Goal: Task Accomplishment & Management: Complete application form

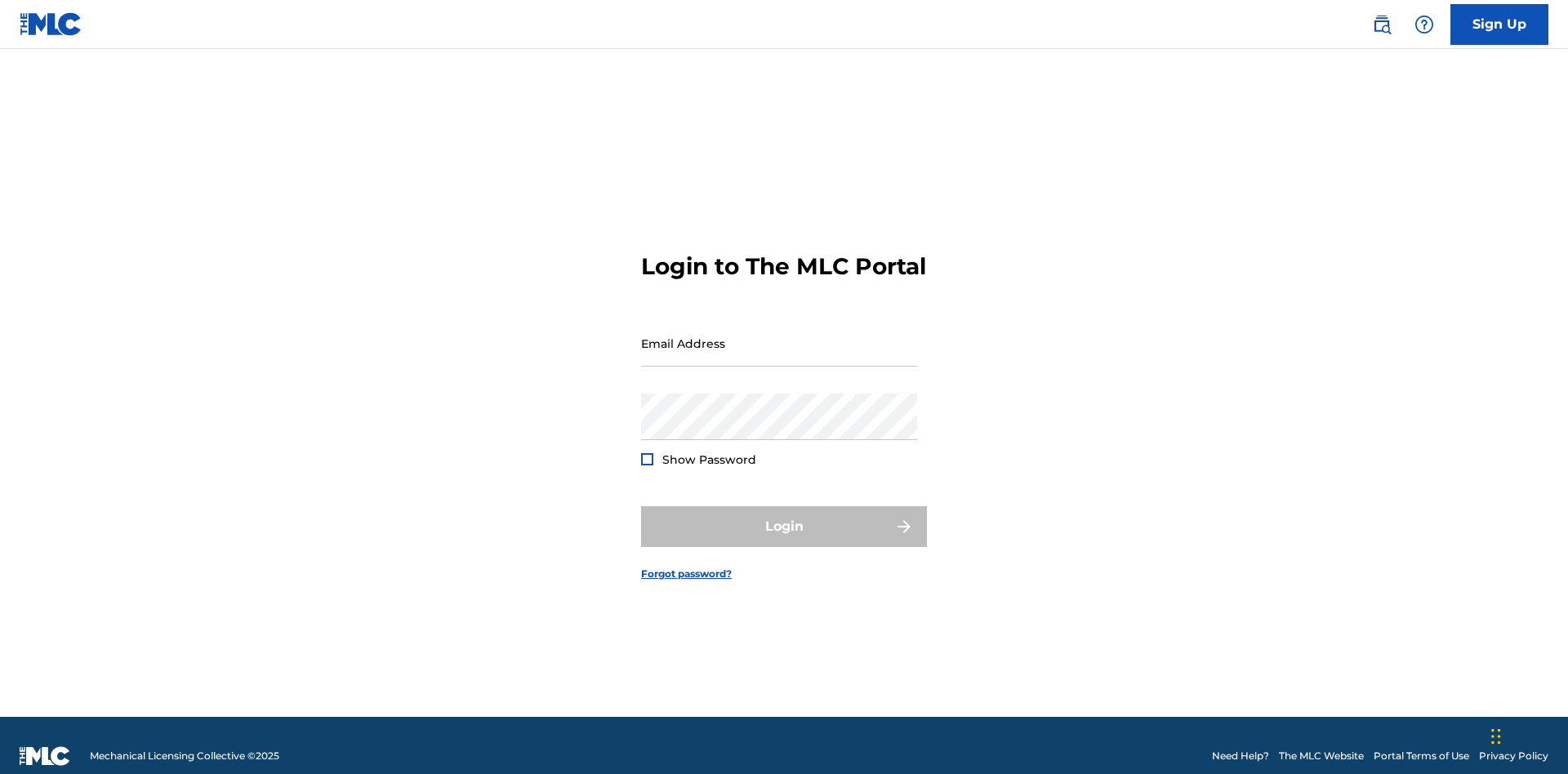
scroll to position [21, 0]
click at [779, 336] on input "Email Address" at bounding box center [779, 344] width 276 height 47
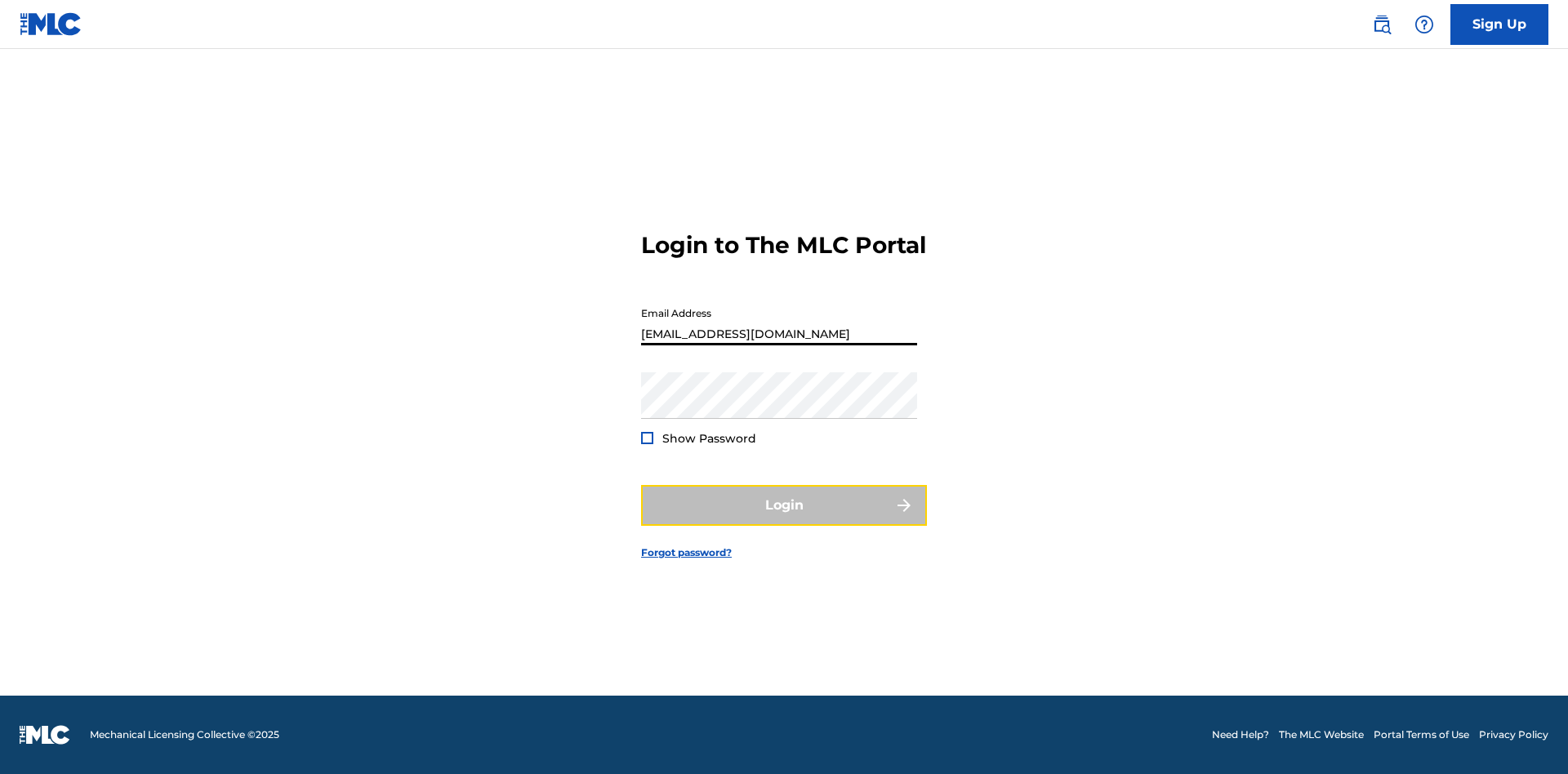
click at [784, 520] on button "Login" at bounding box center [784, 505] width 286 height 41
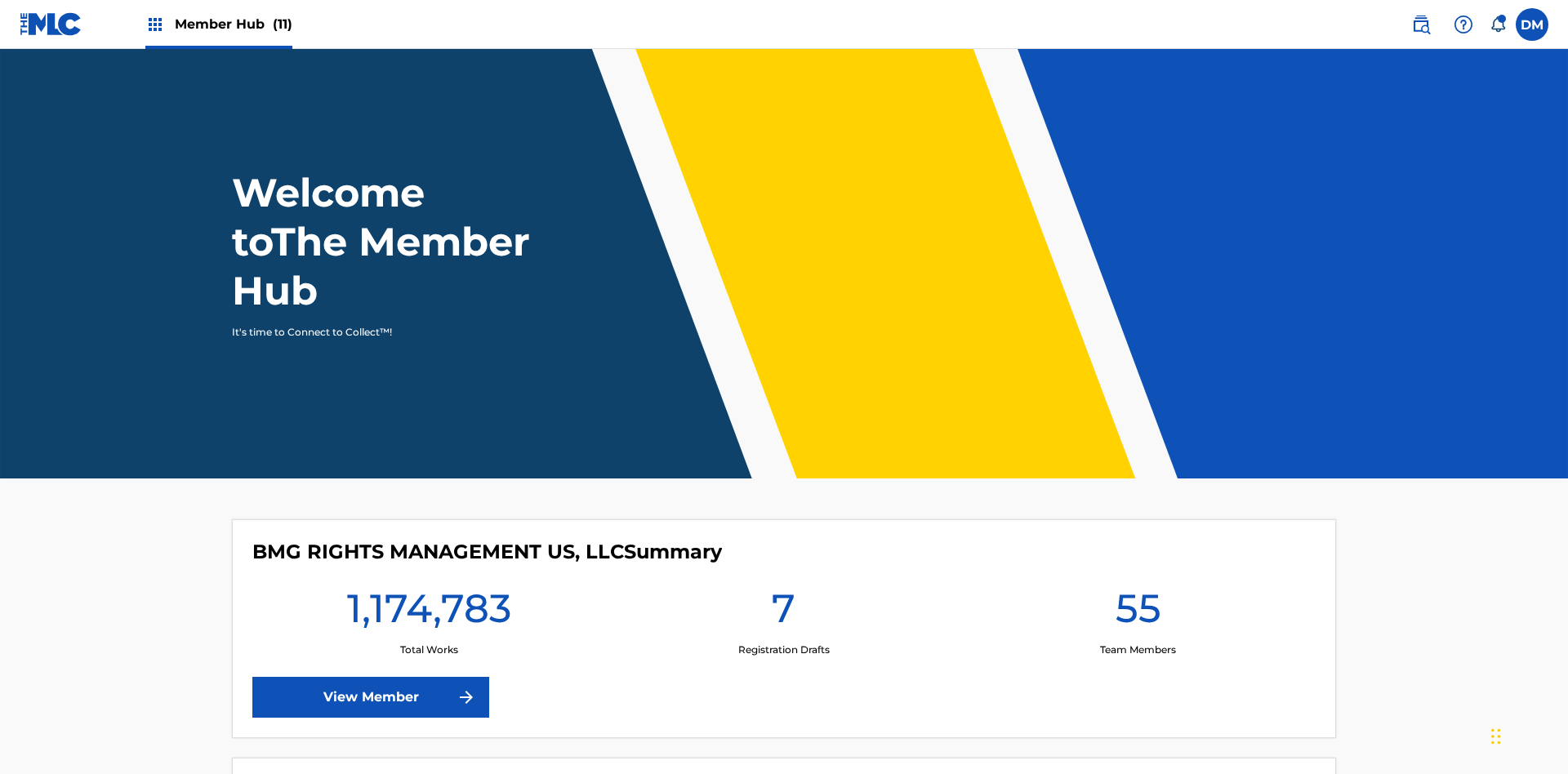
click at [219, 23] on span "Member Hub (11)" at bounding box center [234, 24] width 118 height 19
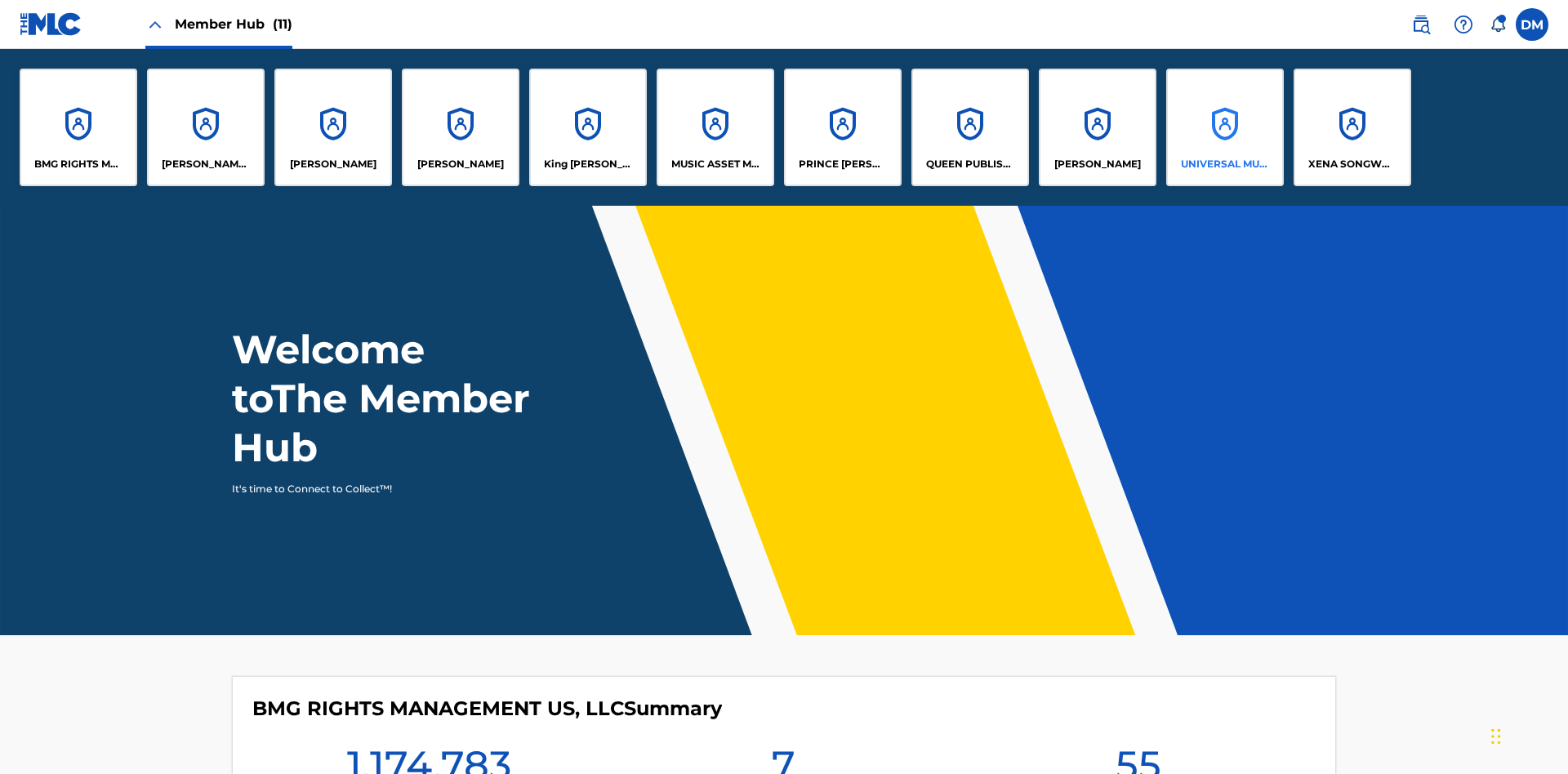
click at [1224, 164] on p "UNIVERSAL MUSIC PUB GROUP" at bounding box center [1225, 164] width 89 height 15
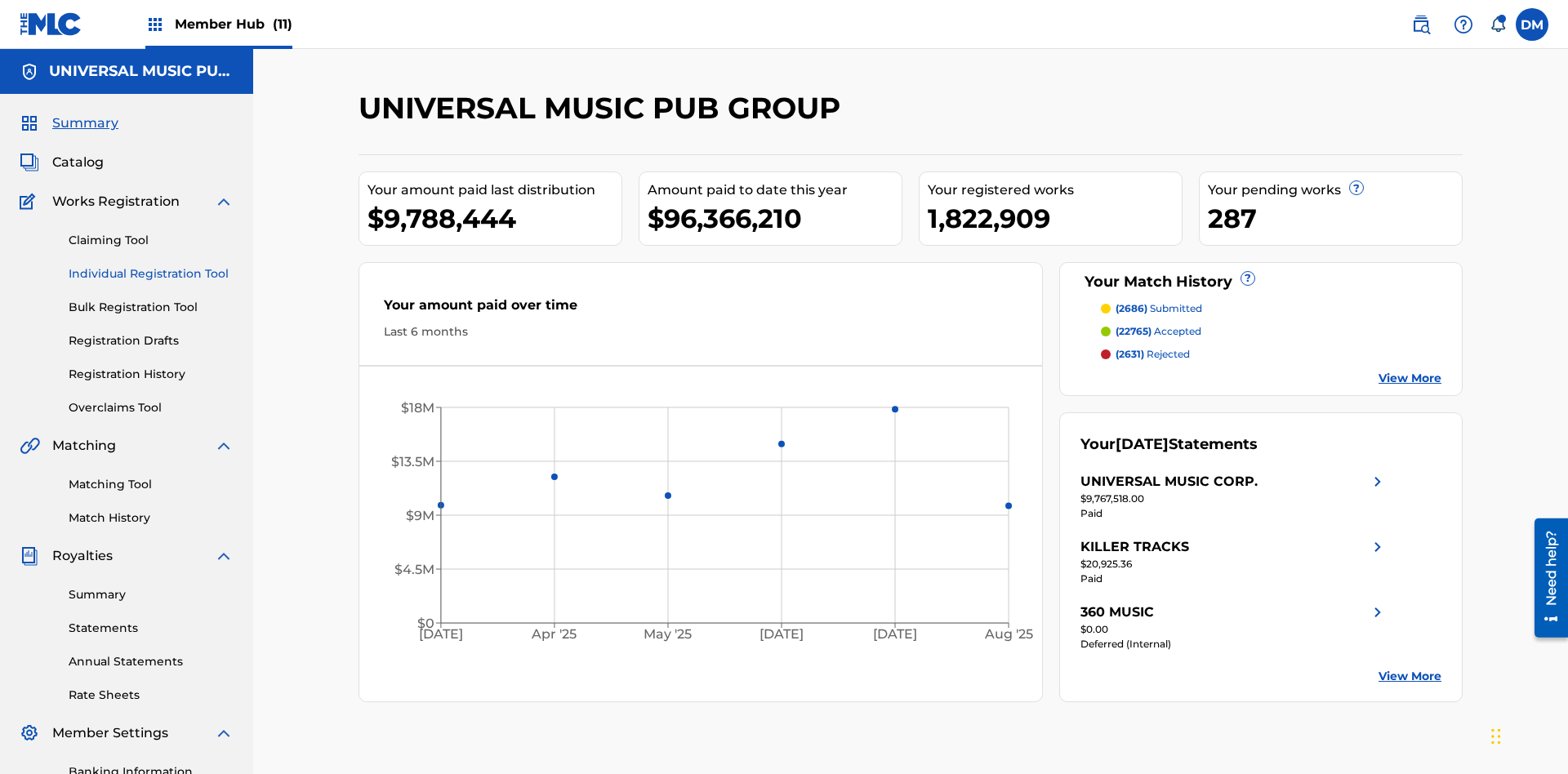
click at [151, 265] on link "Individual Registration Tool" at bounding box center [151, 274] width 165 height 18
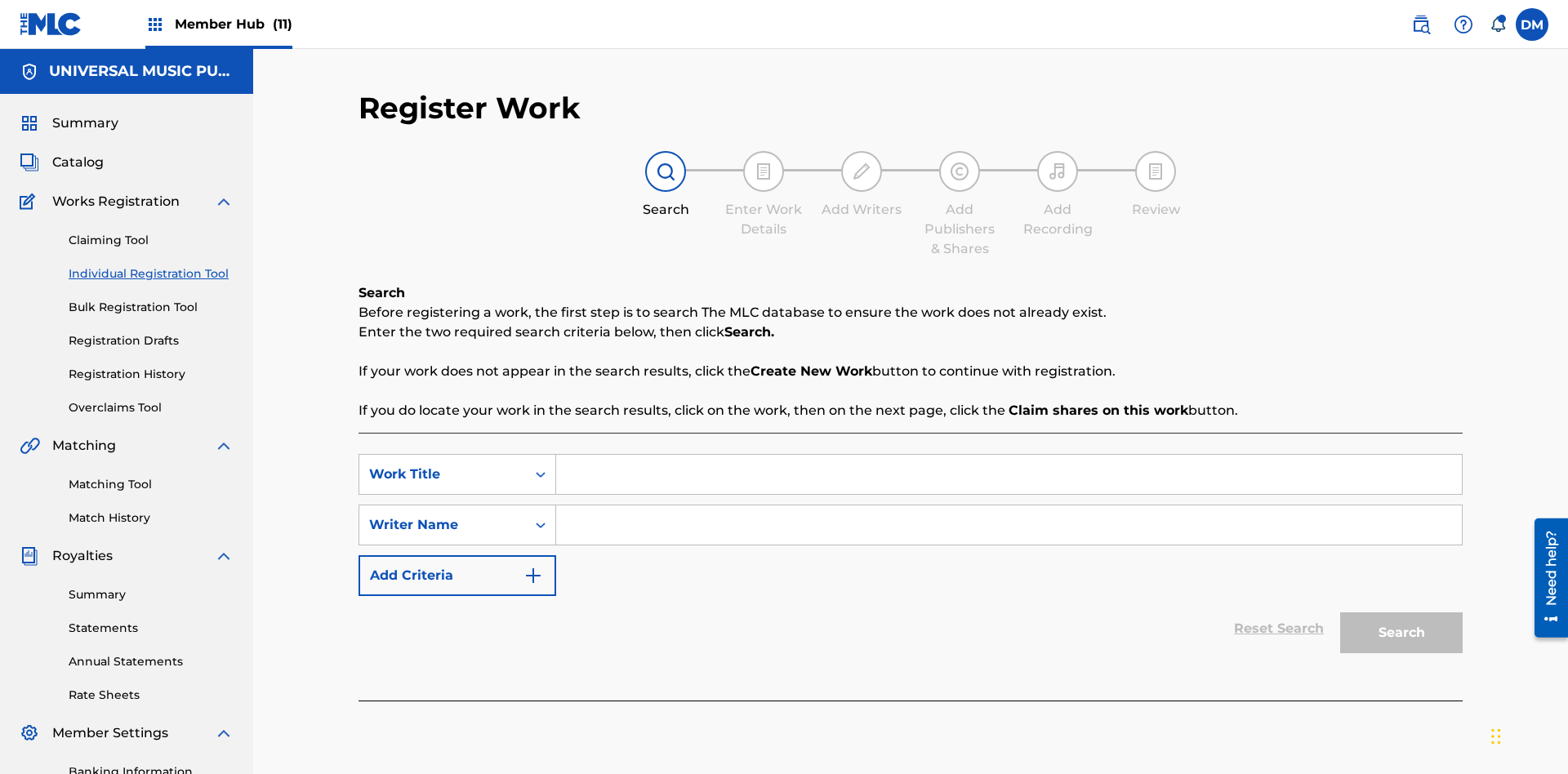
click at [1009, 455] on input "Search Form" at bounding box center [1009, 475] width 906 height 39
type input "Save At Work Details Prior To Adding Alternative Titles"
click at [1009, 505] on input "Search Form" at bounding box center [1009, 525] width 906 height 39
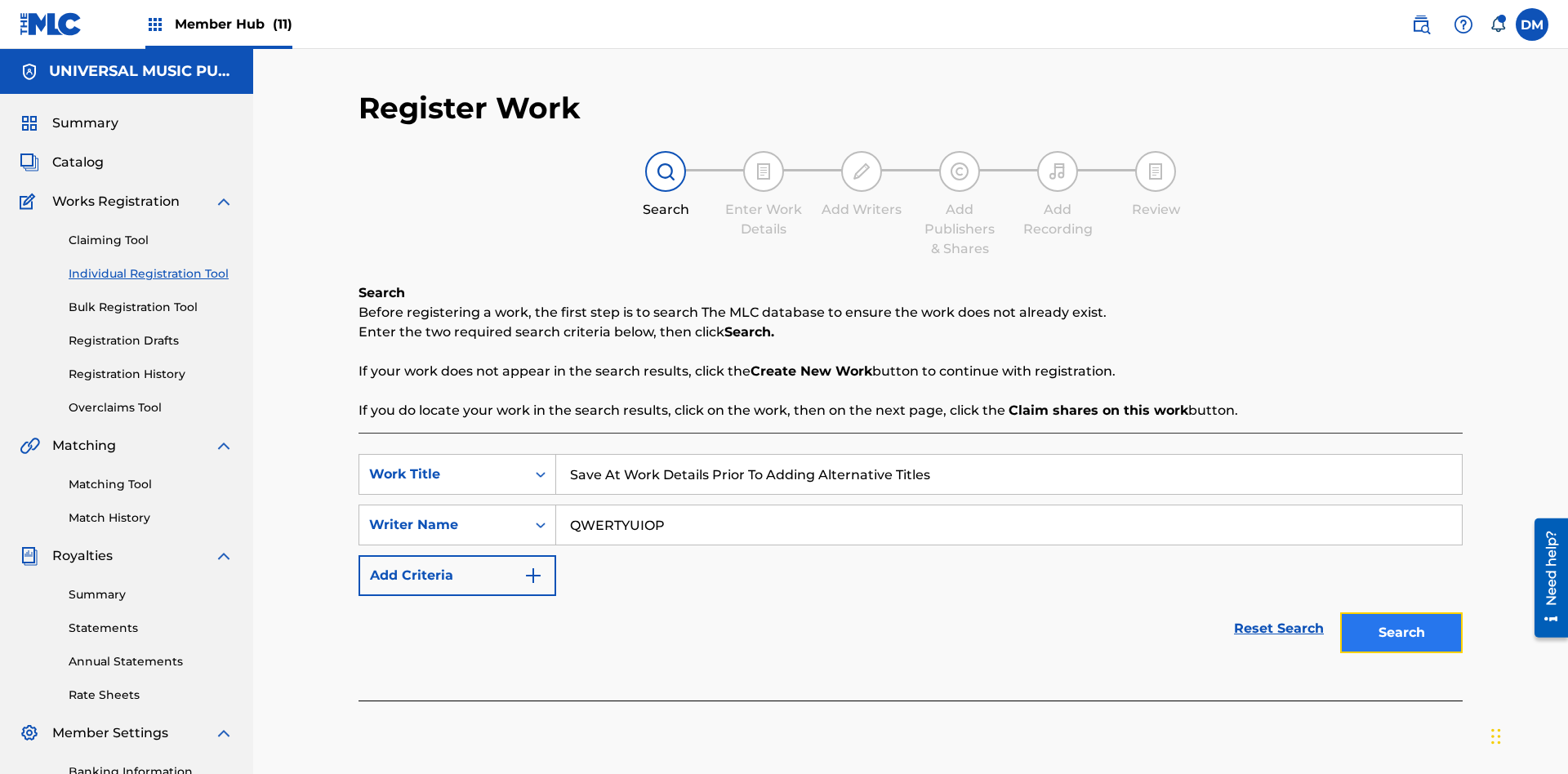
click at [1402, 613] on button "Search" at bounding box center [1401, 633] width 123 height 41
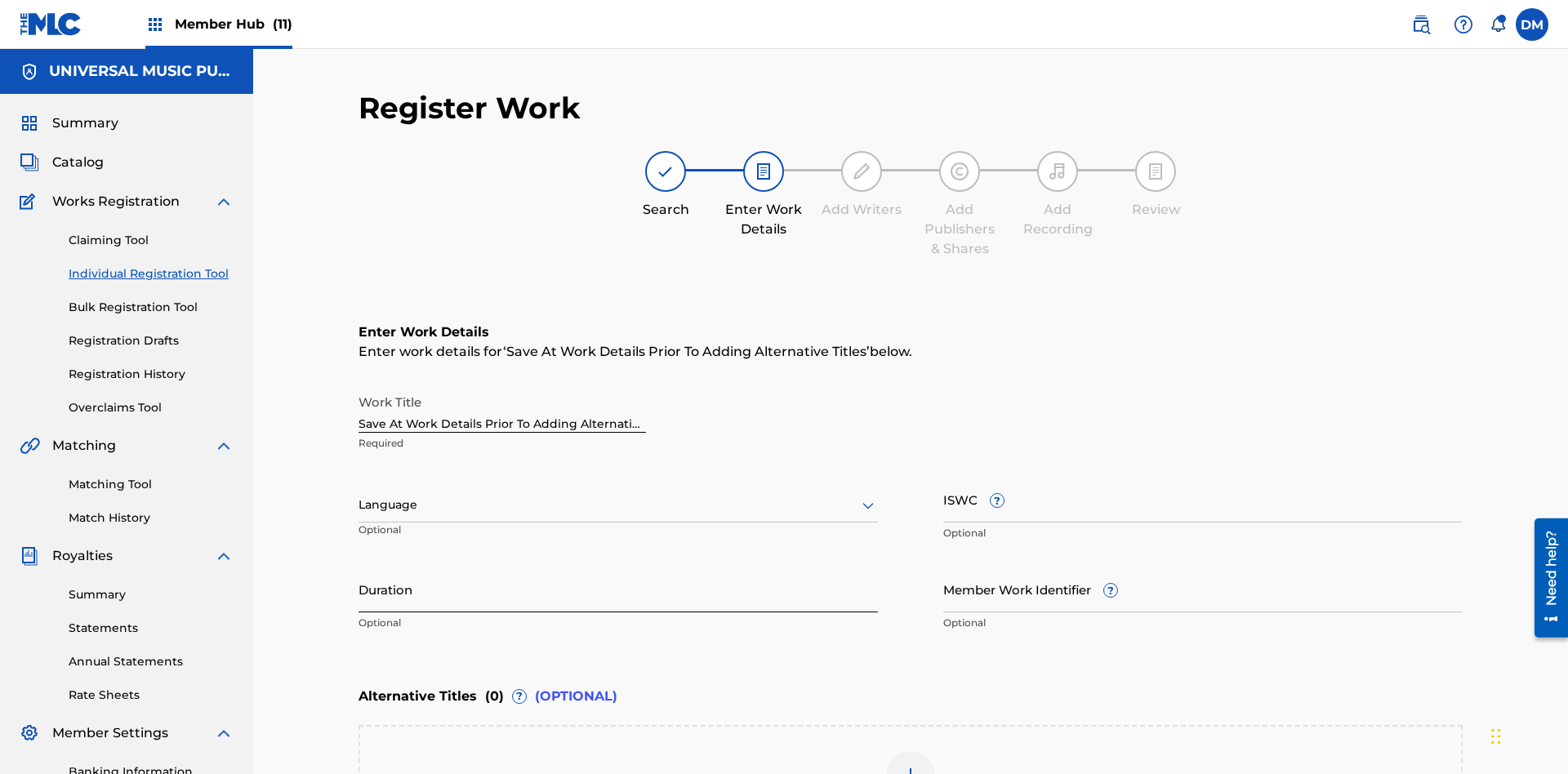
click at [618, 566] on input "Duration" at bounding box center [618, 590] width 520 height 47
type input "0"
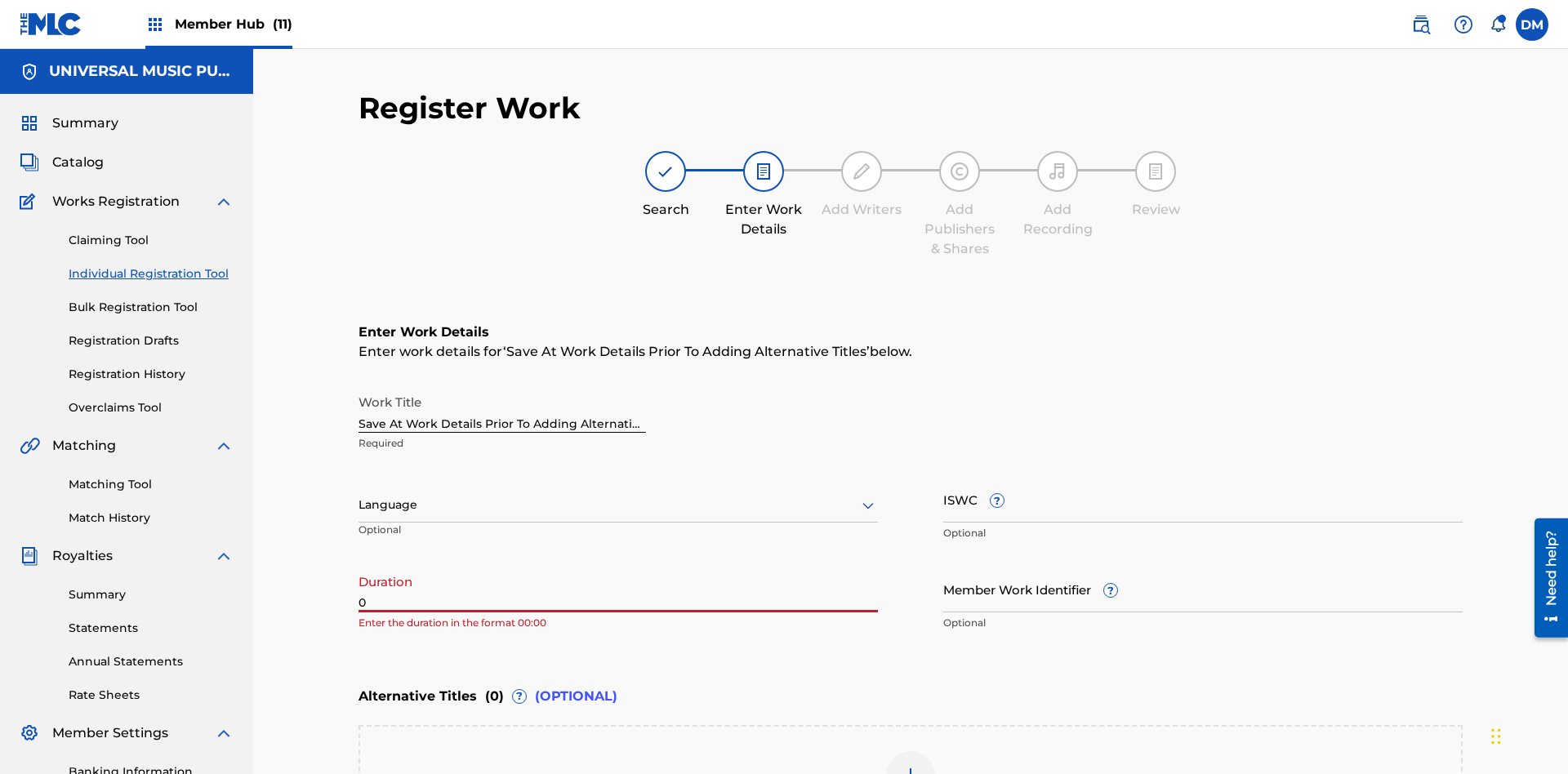
click at [618, 566] on input "0" at bounding box center [618, 590] width 520 height 47
click at [868, 496] on icon at bounding box center [868, 506] width 20 height 20
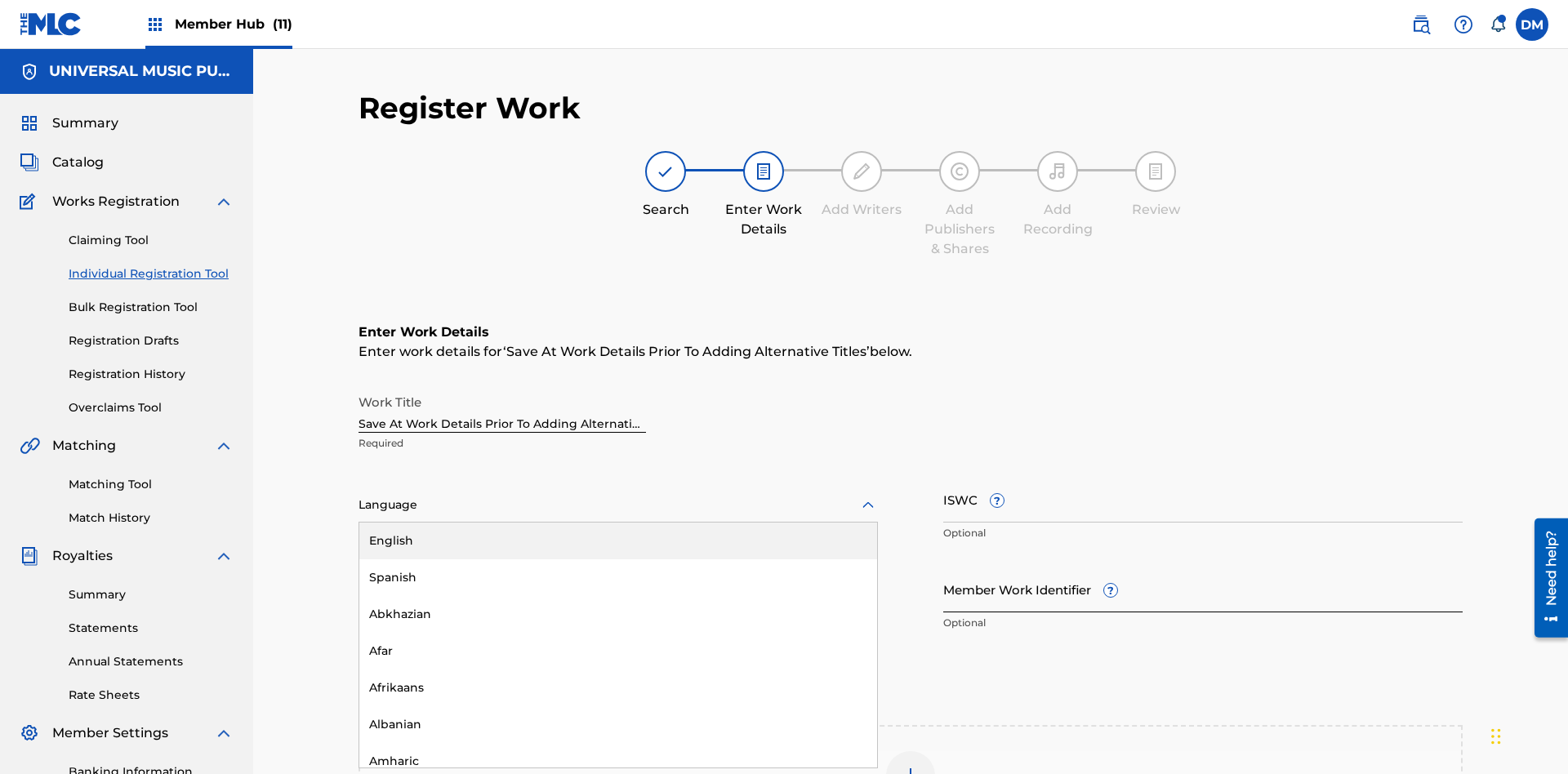
click at [618, 633] on div "Afar" at bounding box center [618, 651] width 518 height 37
click at [1204, 566] on input "Member Work Identifier ?" at bounding box center [1203, 590] width 520 height 47
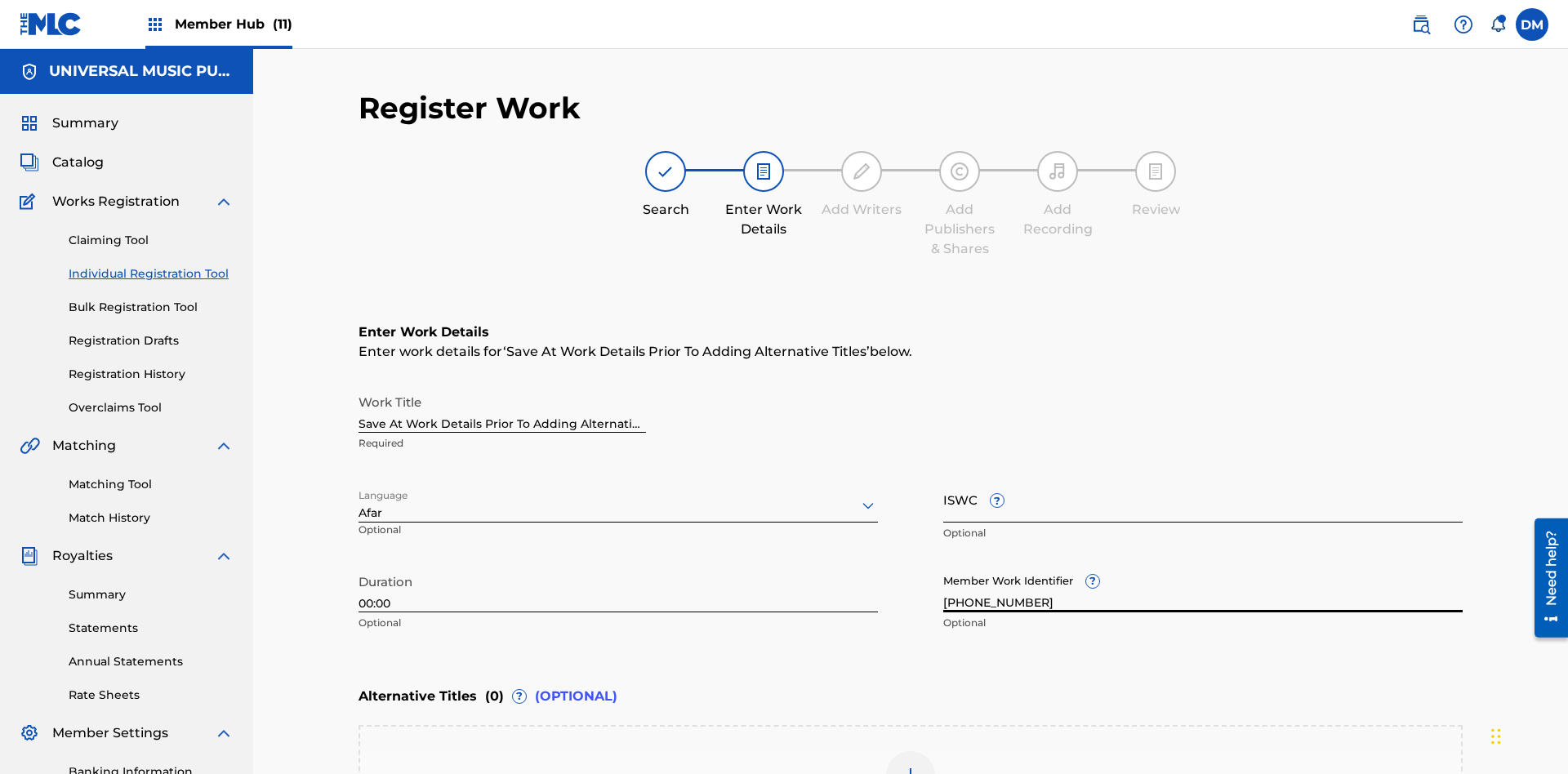
click at [1204, 476] on input "ISWC ?" at bounding box center [1203, 500] width 520 height 47
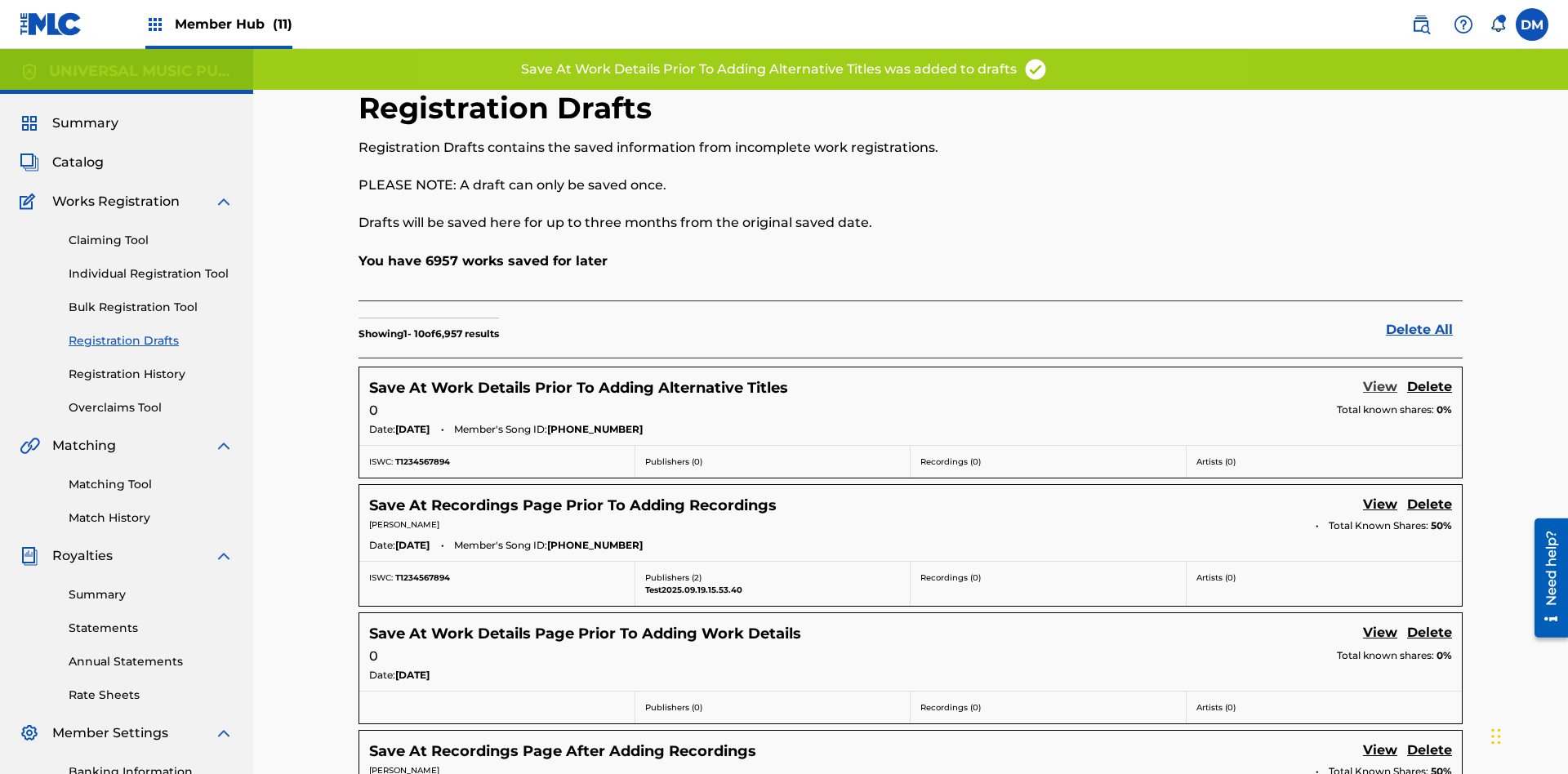
click at [1380, 377] on link "View" at bounding box center [1380, 388] width 34 height 22
